Goal: Use online tool/utility: Use online tool/utility

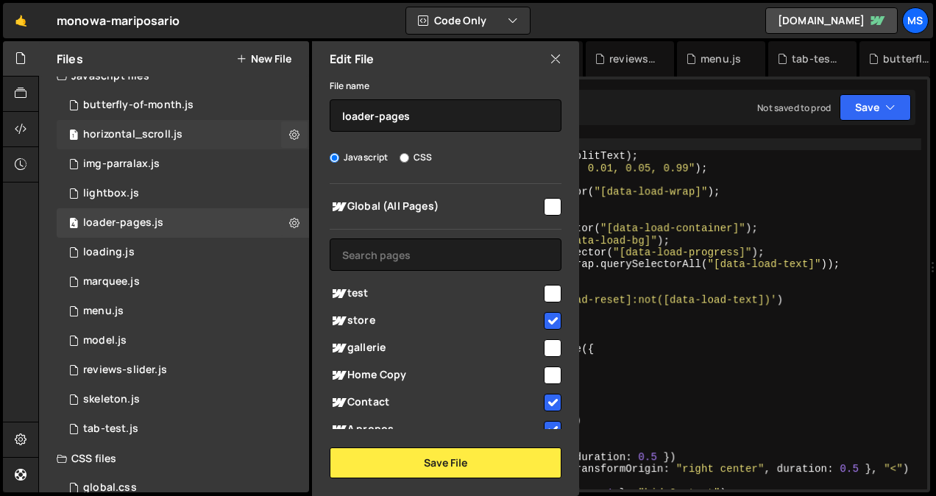
scroll to position [130, 0]
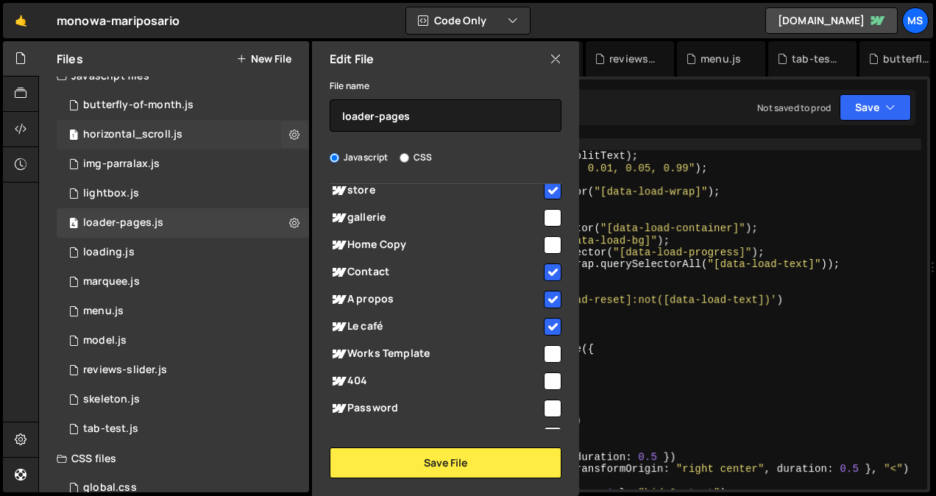
click at [240, 131] on div "1 horizontal_scroll.js 0" at bounding box center [183, 134] width 252 height 29
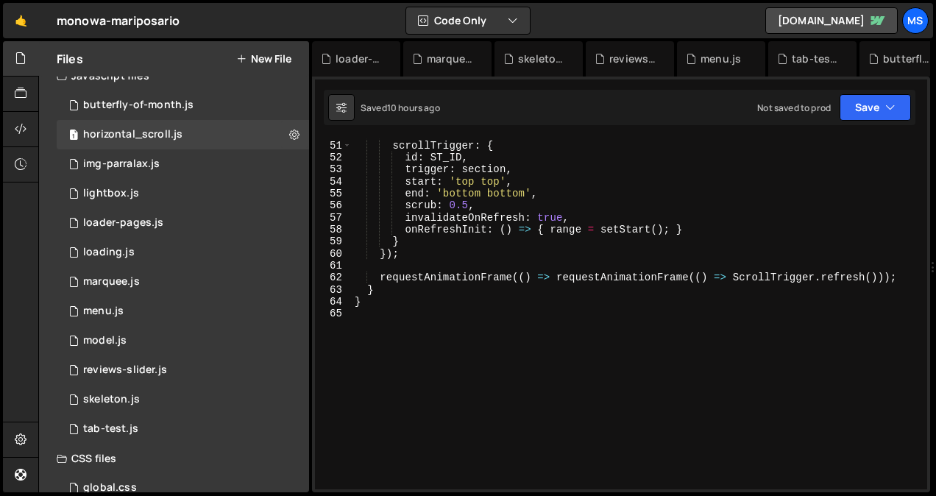
scroll to position [600, 0]
click at [157, 163] on div "img-parralax.js" at bounding box center [121, 163] width 77 height 13
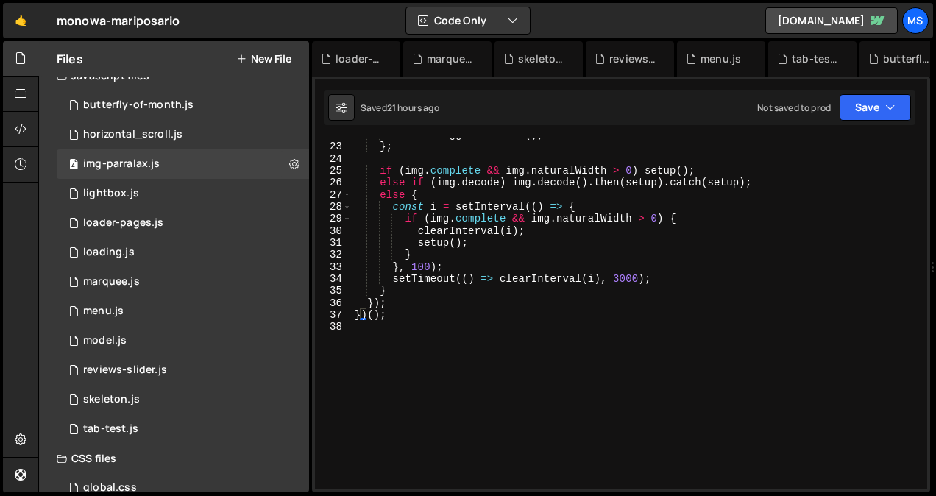
scroll to position [265, 0]
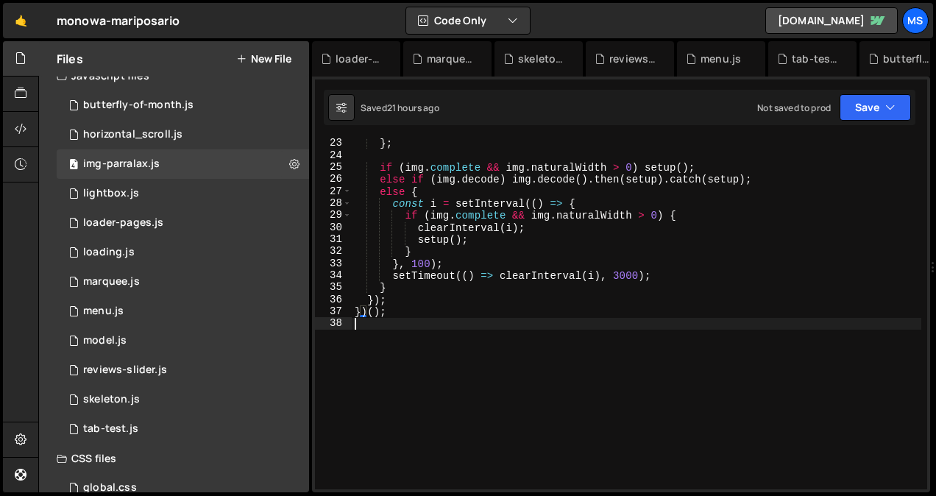
click at [459, 329] on div "} ; if ( img . complete && img . naturalWidth > 0 ) setup ( ) ; else if ( img .…" at bounding box center [637, 325] width 570 height 375
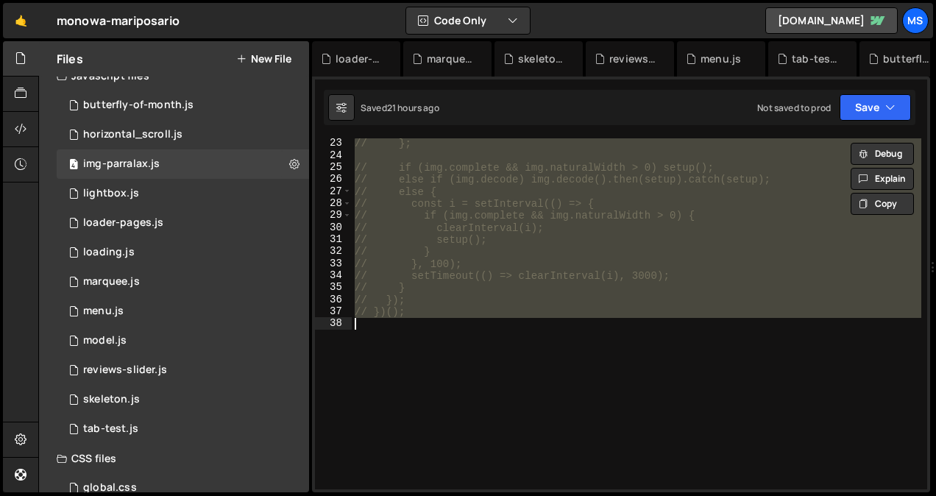
scroll to position [0, 0]
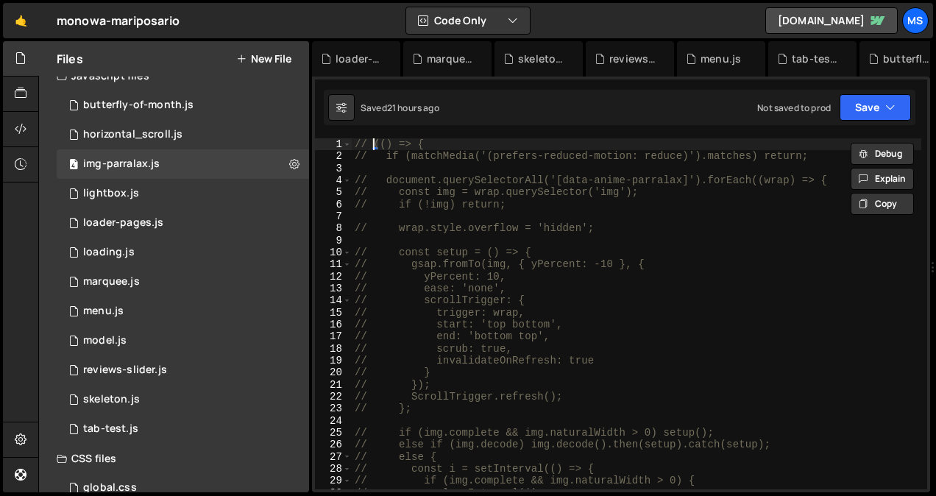
type textarea "// })();"
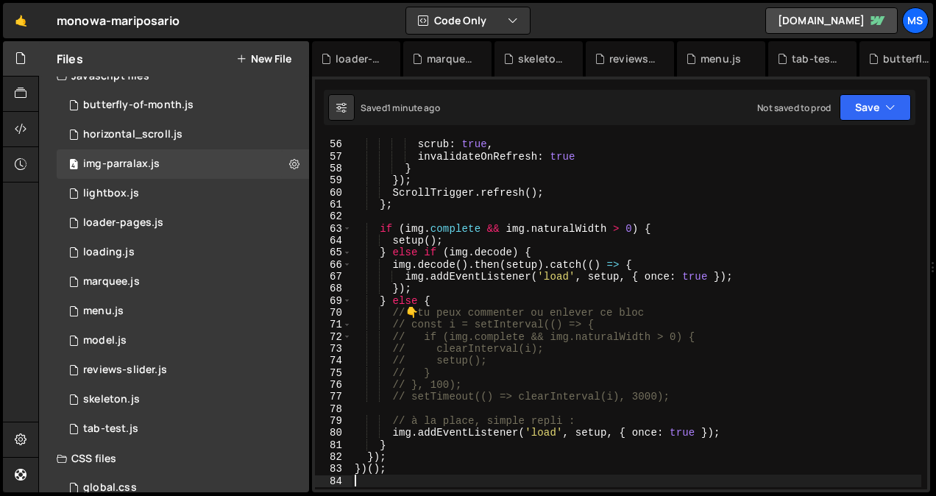
scroll to position [661, 0]
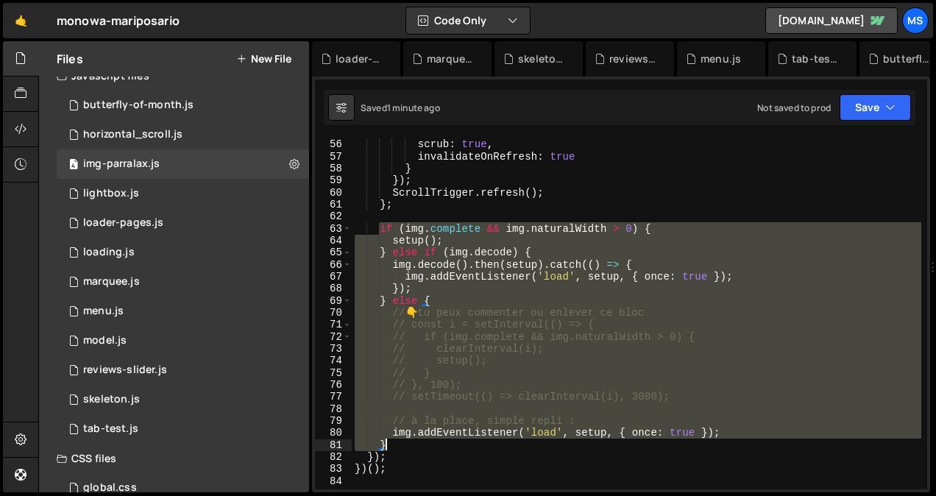
drag, startPoint x: 378, startPoint y: 229, endPoint x: 472, endPoint y: 442, distance: 233.6
click at [472, 442] on div "scrub : true , invalidateOnRefresh : true } }) ; ScrollTrigger . refresh ( ) ; …" at bounding box center [637, 325] width 570 height 375
type textarea "img.addEventListener('load', setup, { once: true }); }"
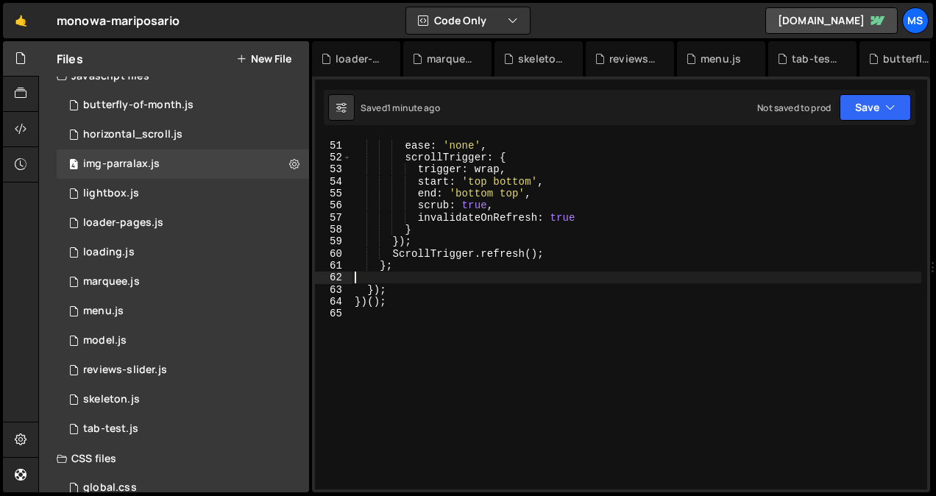
scroll to position [587, 0]
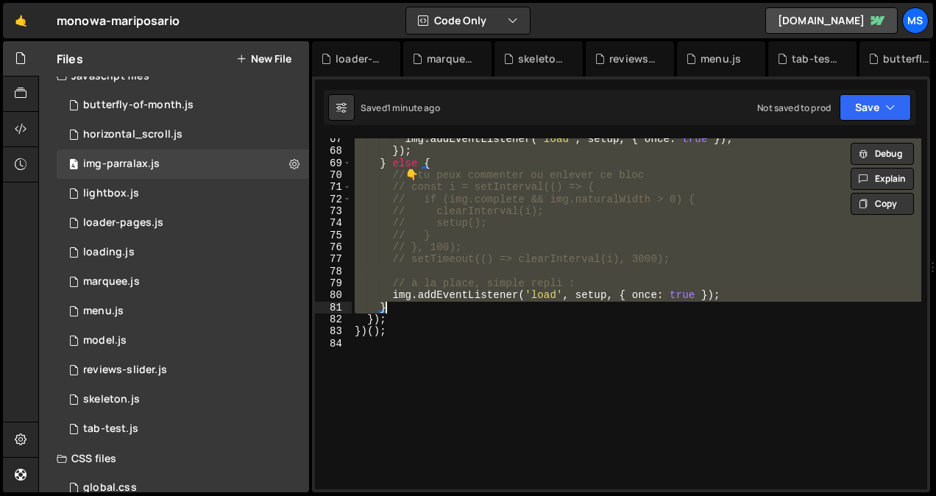
type textarea "})();"
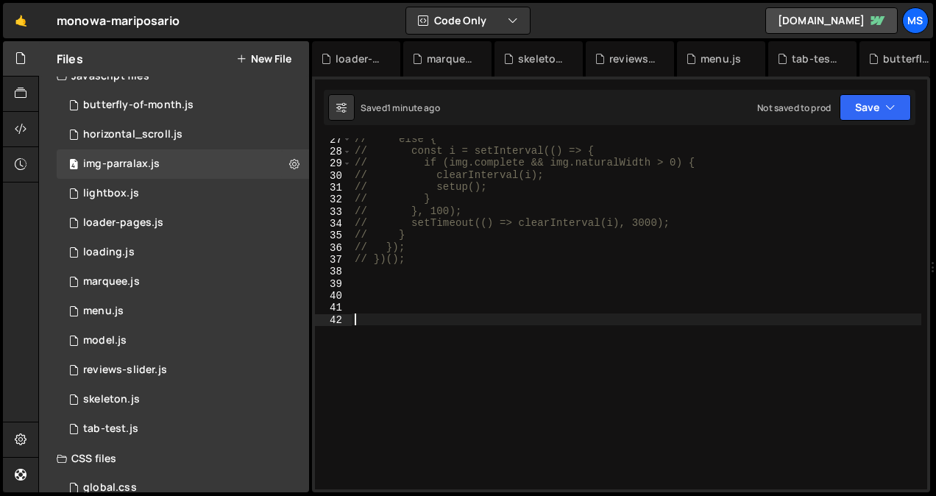
scroll to position [442, 0]
